Goal: Task Accomplishment & Management: Use online tool/utility

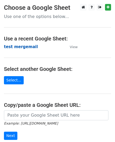
click at [24, 47] on strong "test mergemail" at bounding box center [21, 46] width 34 height 5
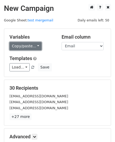
click at [32, 46] on link "Copy/paste..." at bounding box center [25, 46] width 32 height 8
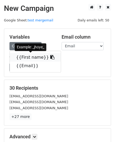
click at [30, 57] on link "{{First name}}" at bounding box center [35, 57] width 51 height 8
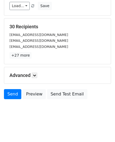
scroll to position [62, 0]
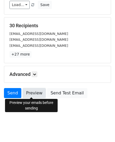
click at [30, 93] on link "Preview" at bounding box center [34, 93] width 23 height 10
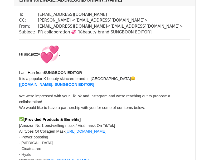
scroll to position [369, 0]
